Goal: Task Accomplishment & Management: Use online tool/utility

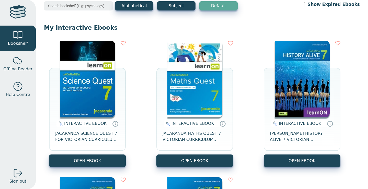
scroll to position [30, 0]
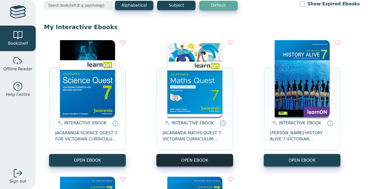
click at [186, 162] on button "OPEN EBOOK" at bounding box center [194, 160] width 77 height 13
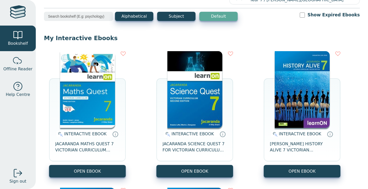
scroll to position [33, 0]
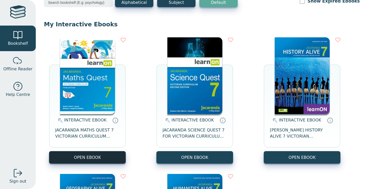
click at [107, 159] on button "OPEN EBOOK" at bounding box center [87, 157] width 77 height 13
